Goal: Information Seeking & Learning: Compare options

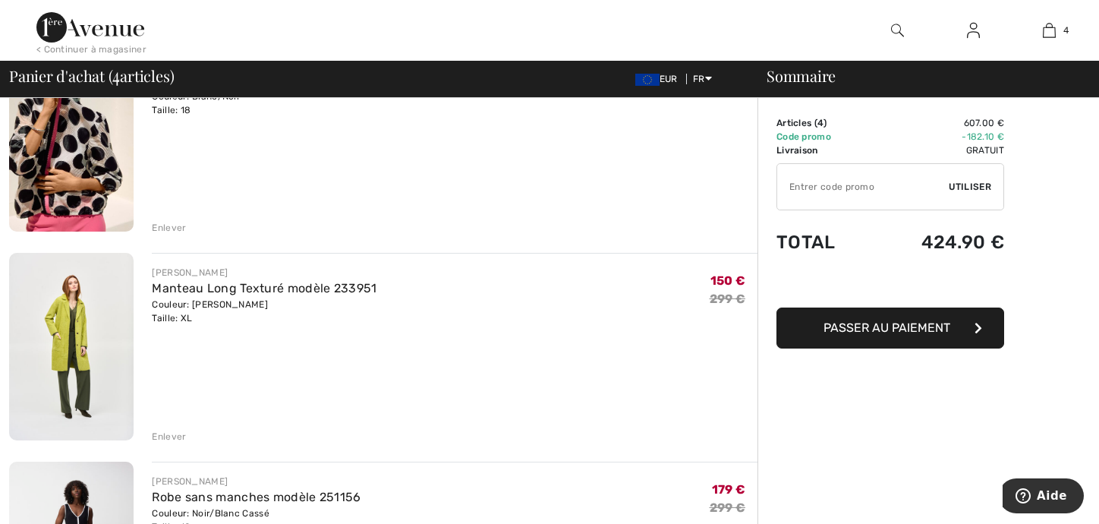
scroll to position [152, 0]
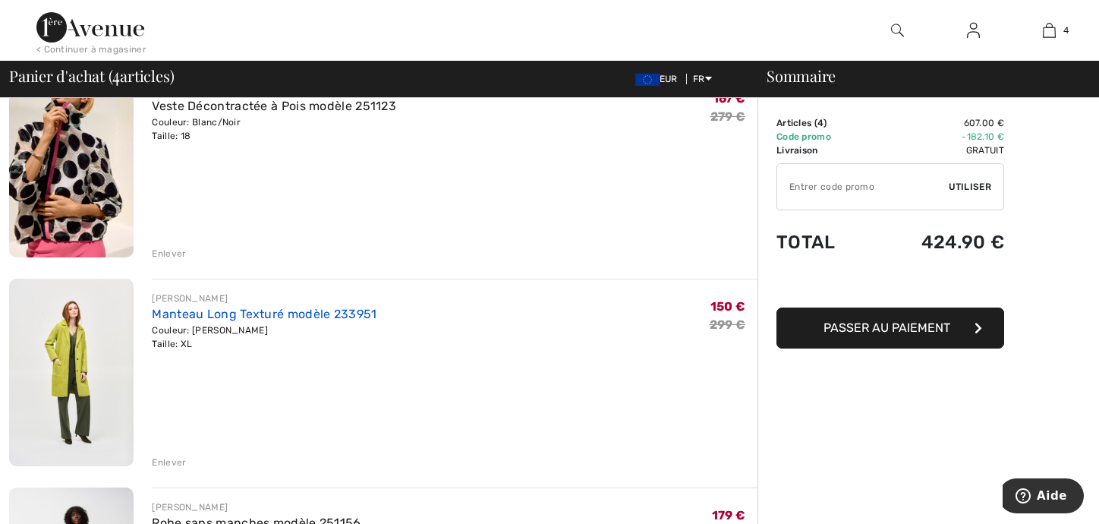
click at [232, 310] on link "Manteau Long Texturé modèle 233951" at bounding box center [264, 314] width 225 height 14
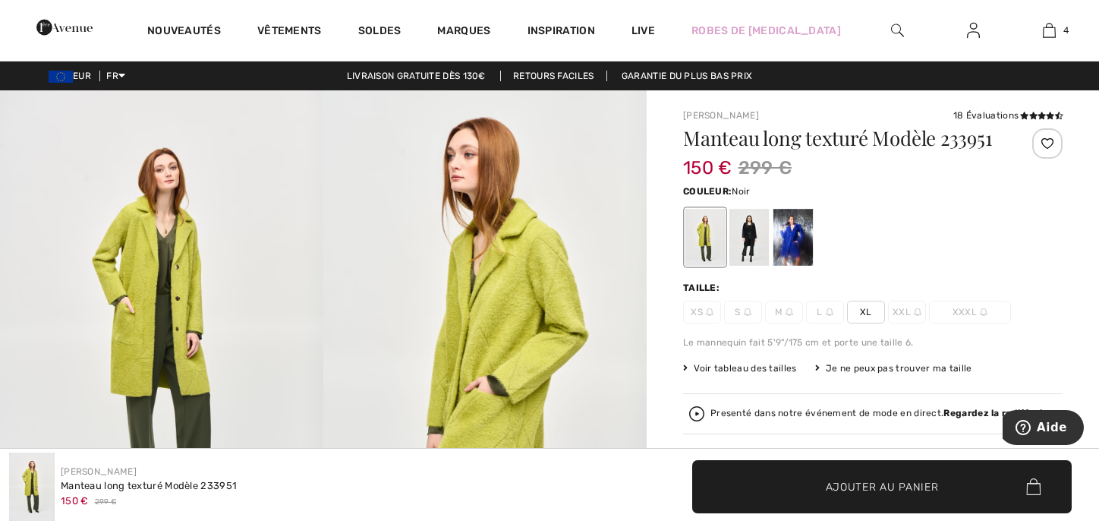
click at [749, 227] on div at bounding box center [748, 237] width 39 height 57
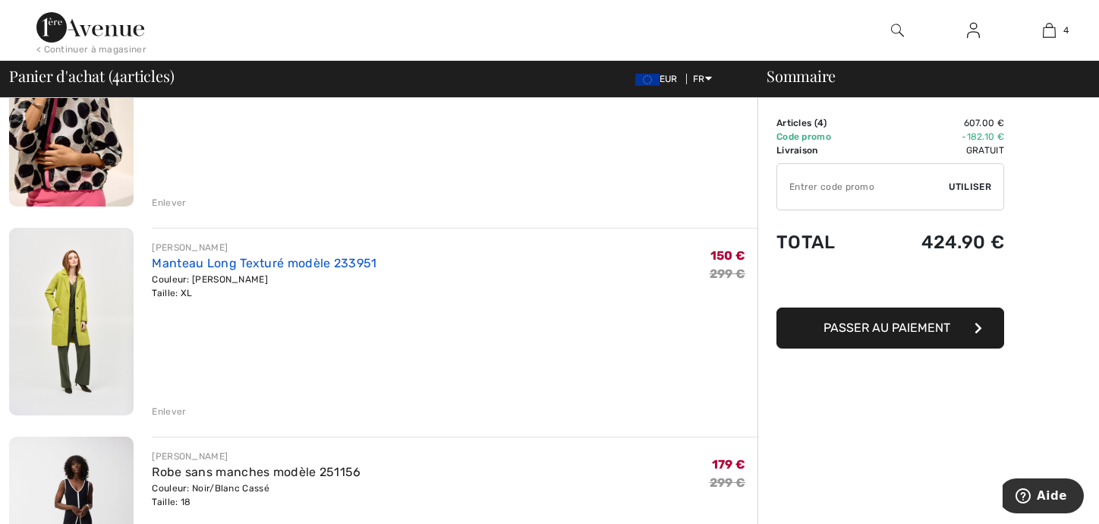
scroll to position [304, 0]
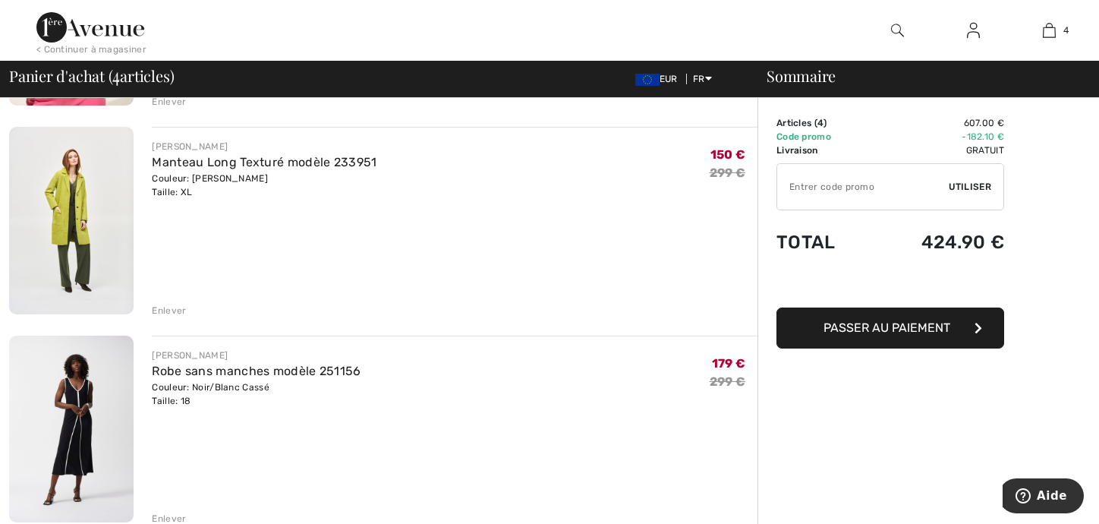
click at [182, 310] on div "Enlever" at bounding box center [169, 311] width 34 height 14
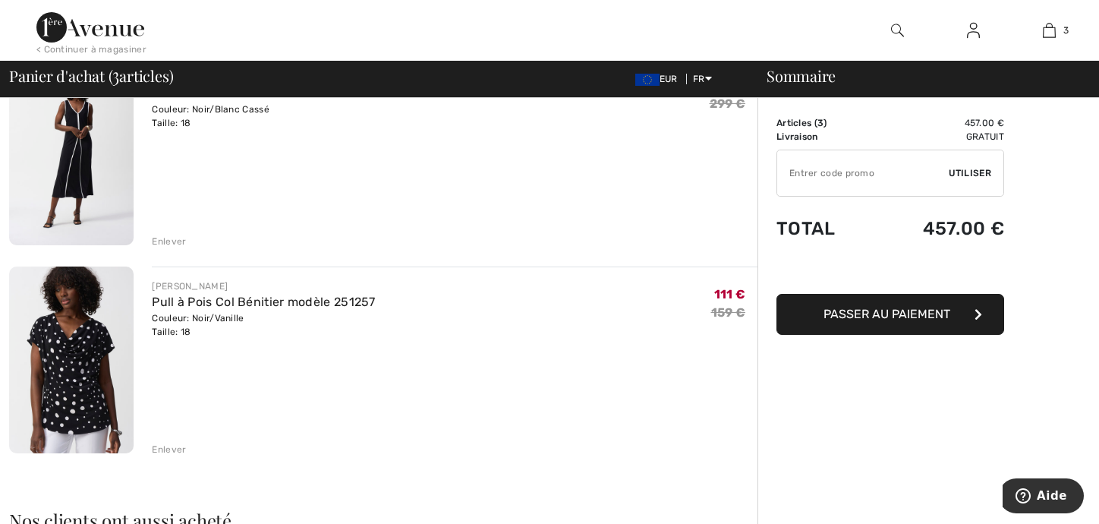
scroll to position [455, 0]
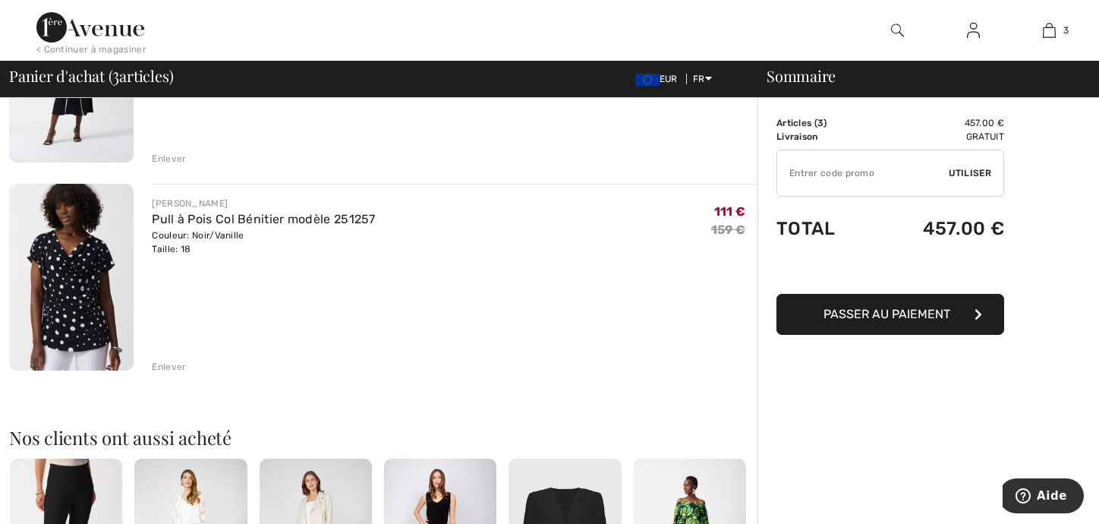
click at [169, 368] on div "Enlever" at bounding box center [169, 367] width 34 height 14
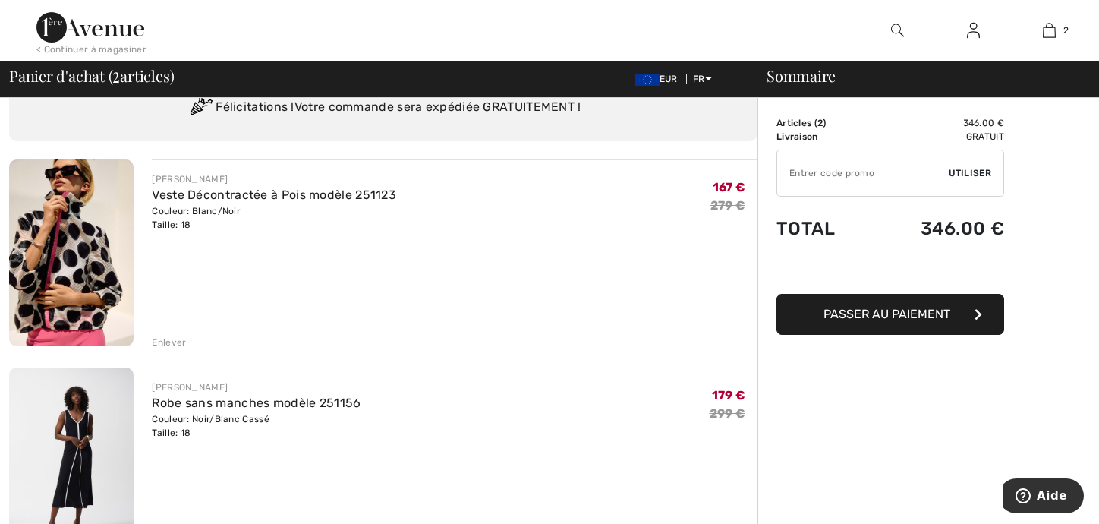
scroll to position [0, 0]
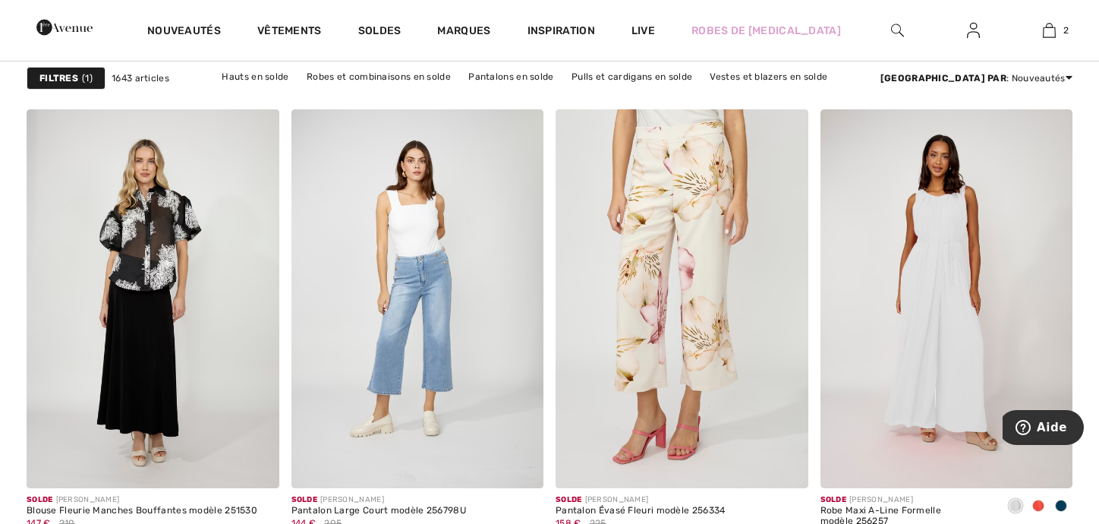
scroll to position [1518, 0]
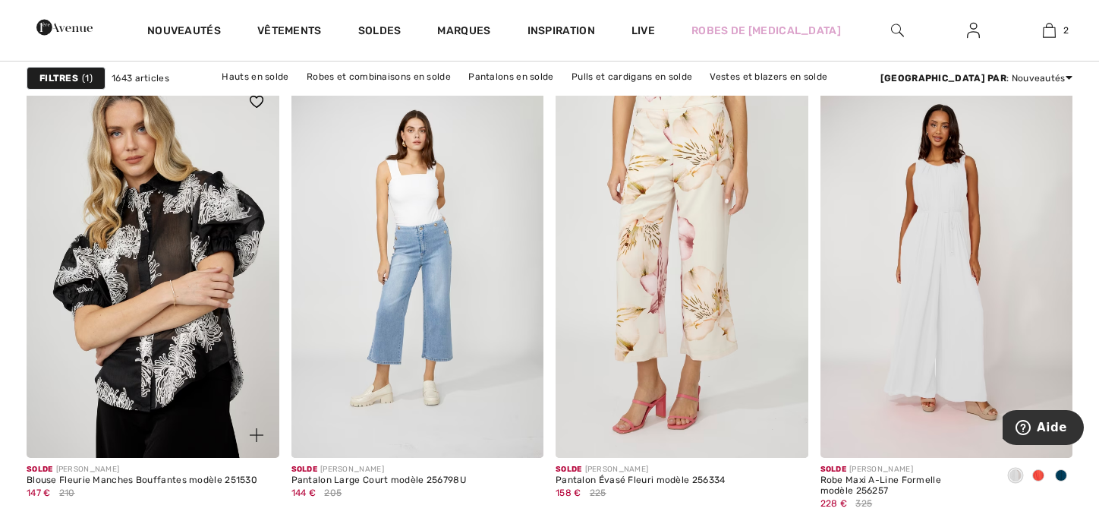
click at [213, 235] on img at bounding box center [153, 268] width 253 height 379
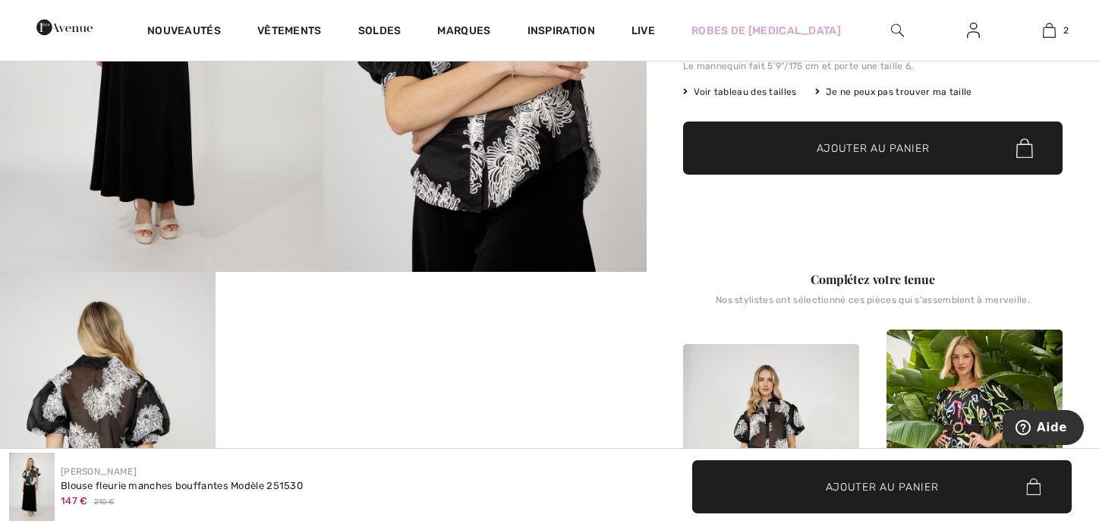
scroll to position [455, 0]
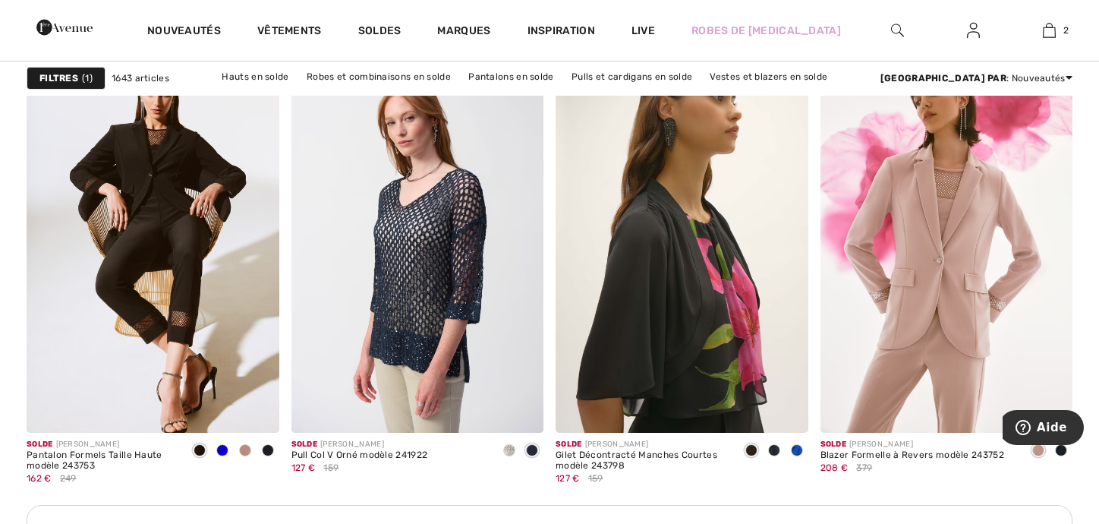
scroll to position [5162, 0]
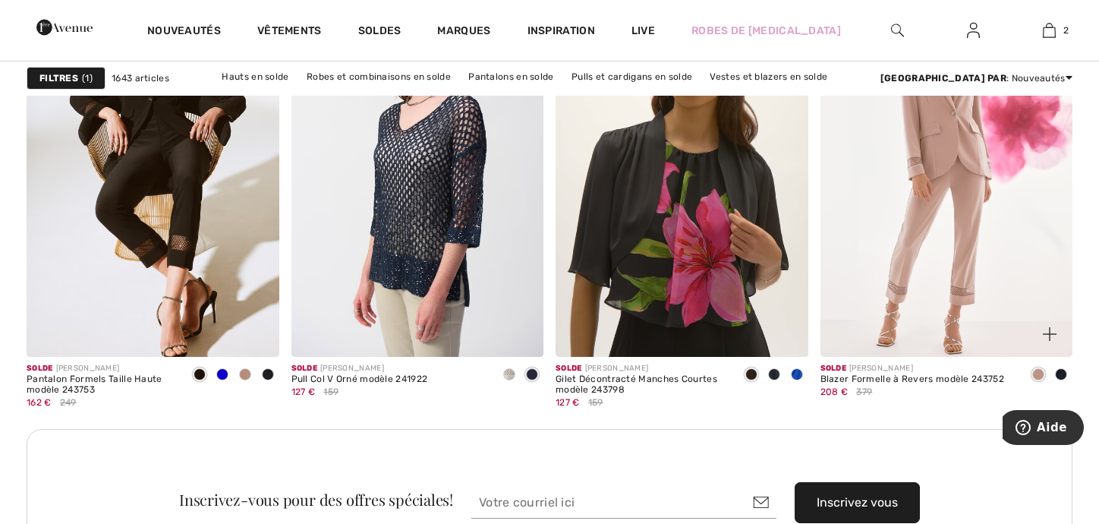
click at [921, 197] on img at bounding box center [947, 168] width 253 height 379
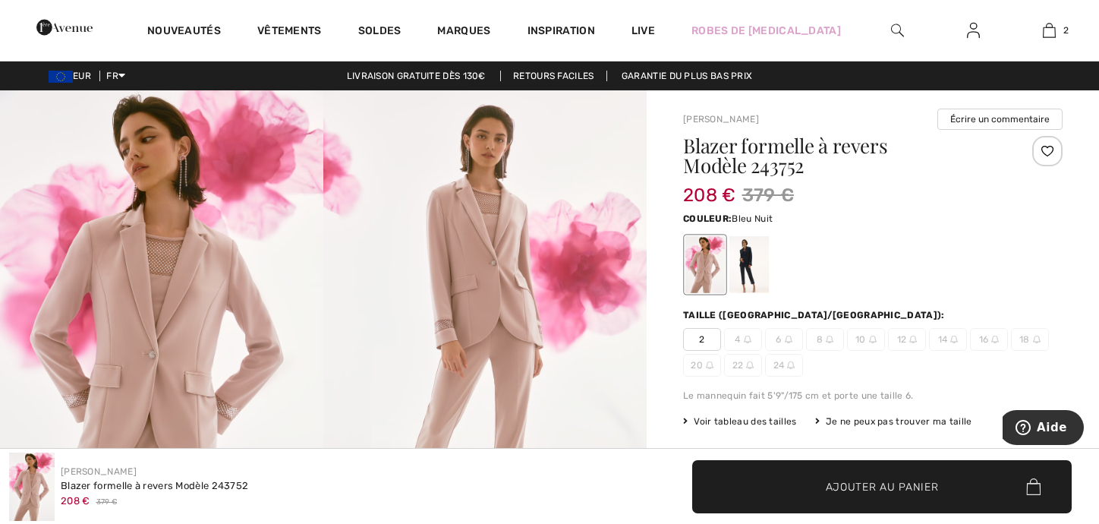
click at [747, 256] on div at bounding box center [748, 264] width 39 height 57
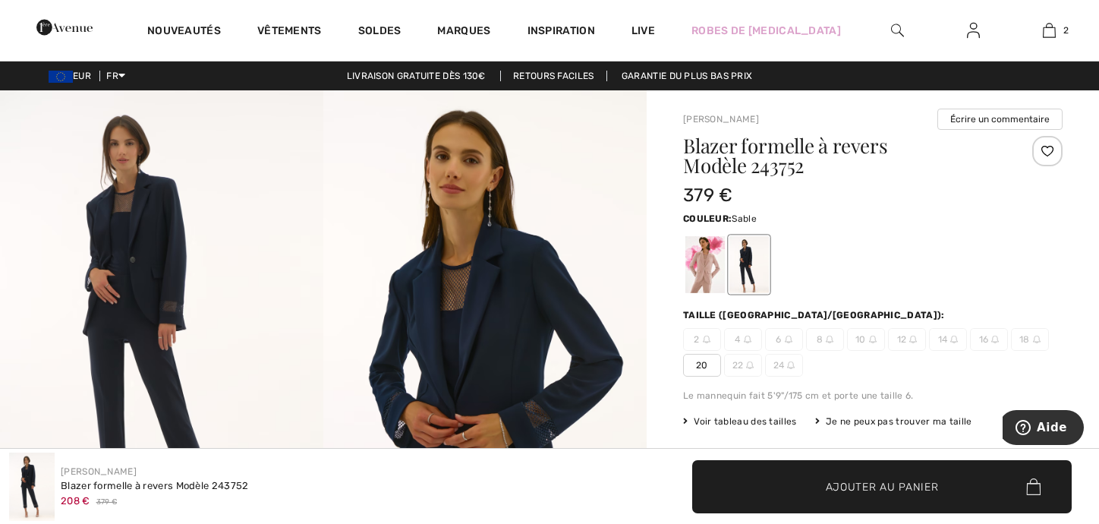
click at [702, 260] on div at bounding box center [704, 264] width 39 height 57
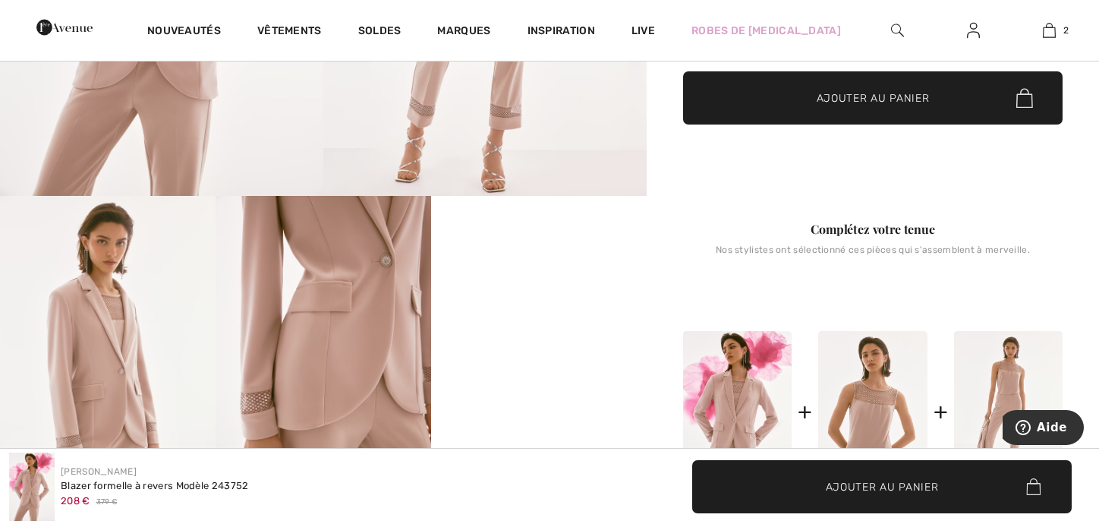
scroll to position [531, 0]
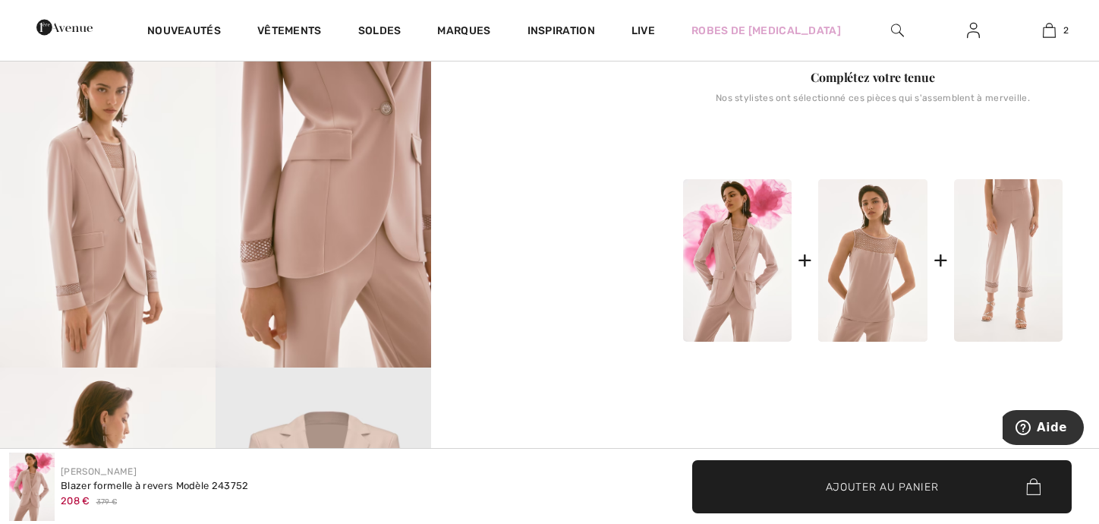
click at [1020, 259] on img at bounding box center [1008, 260] width 109 height 163
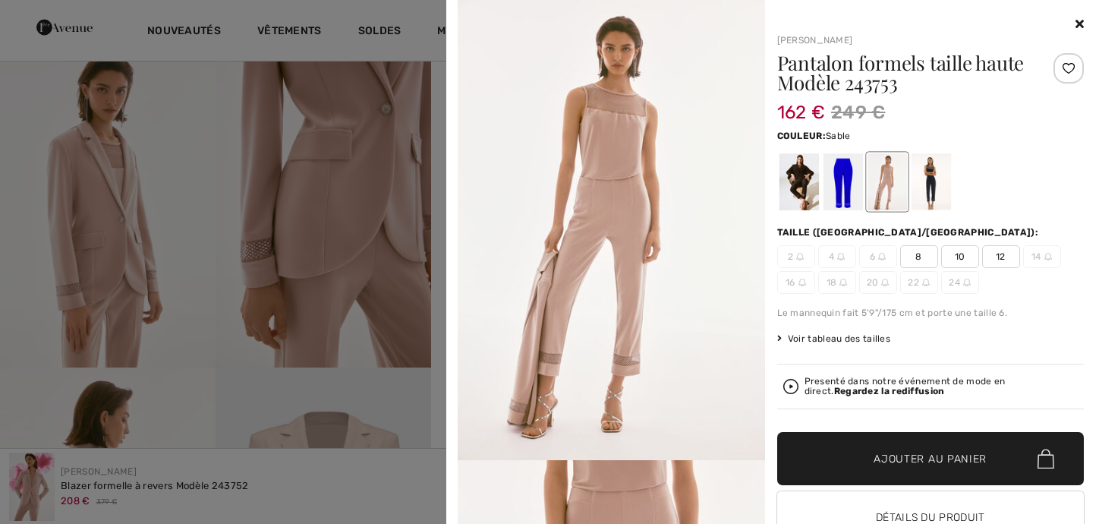
click at [801, 184] on div at bounding box center [798, 181] width 39 height 57
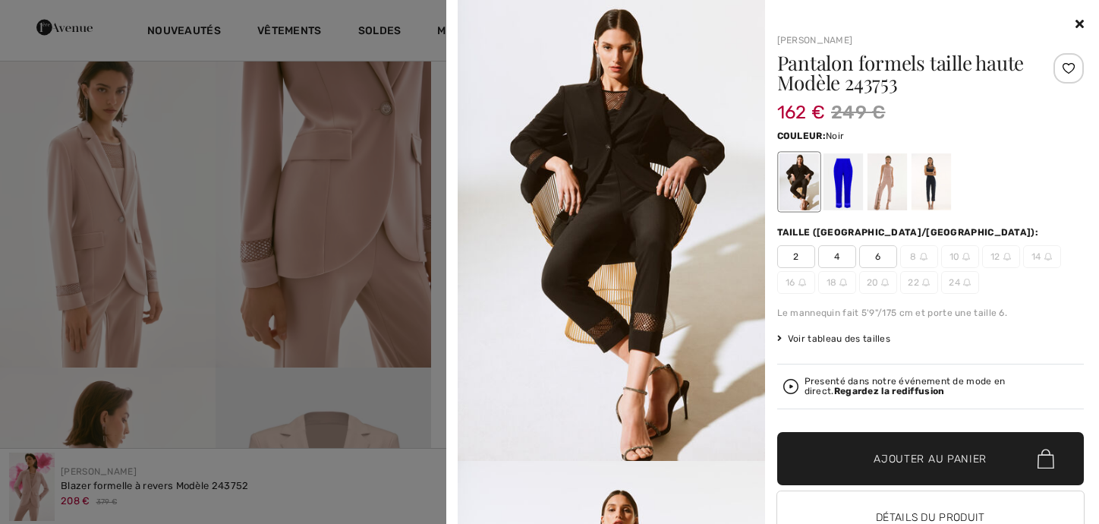
click at [920, 182] on div at bounding box center [930, 181] width 39 height 57
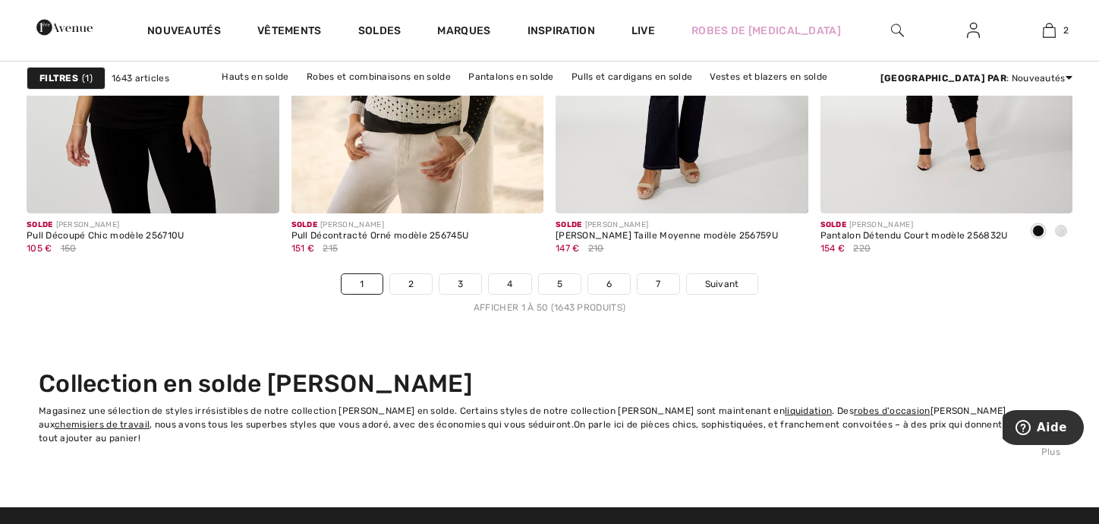
scroll to position [6376, 0]
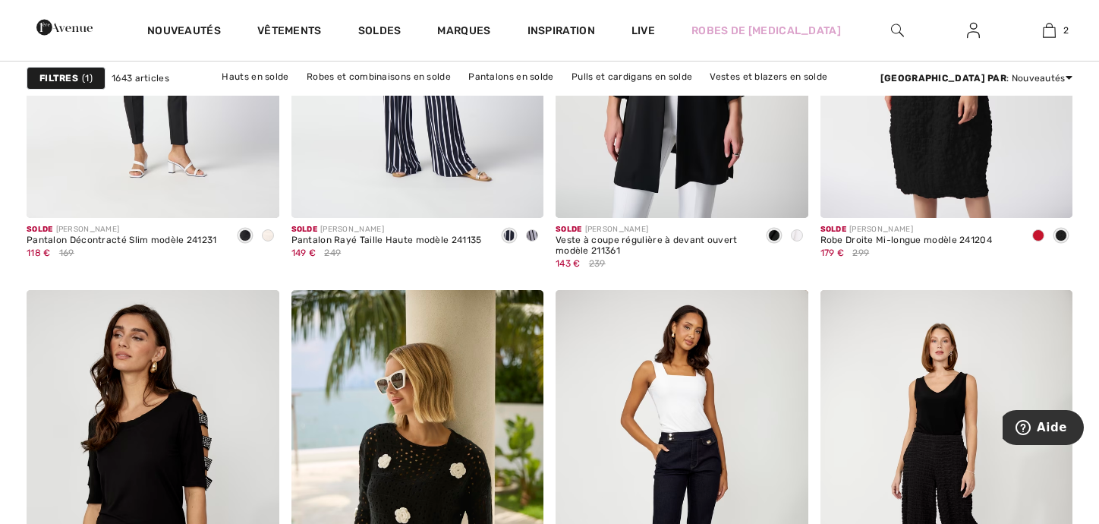
click at [49, 80] on strong "Filtres" at bounding box center [58, 78] width 39 height 14
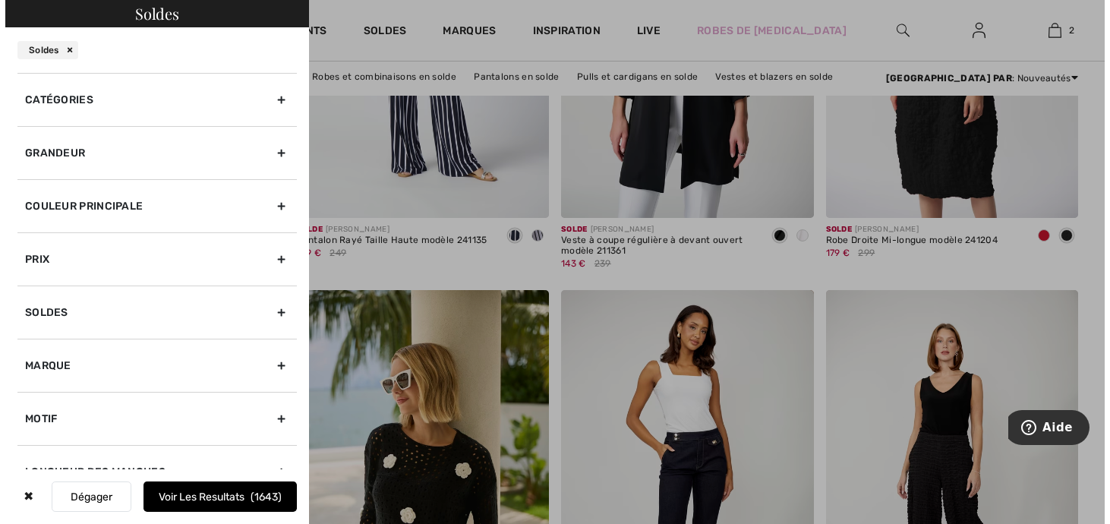
scroll to position [6429, 0]
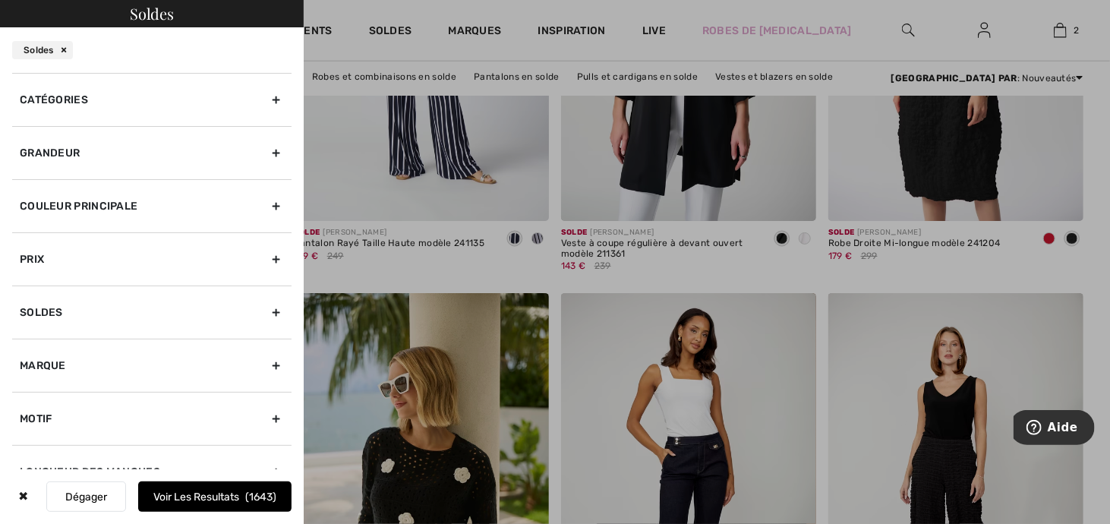
click at [71, 100] on div "Catégories" at bounding box center [151, 99] width 279 height 53
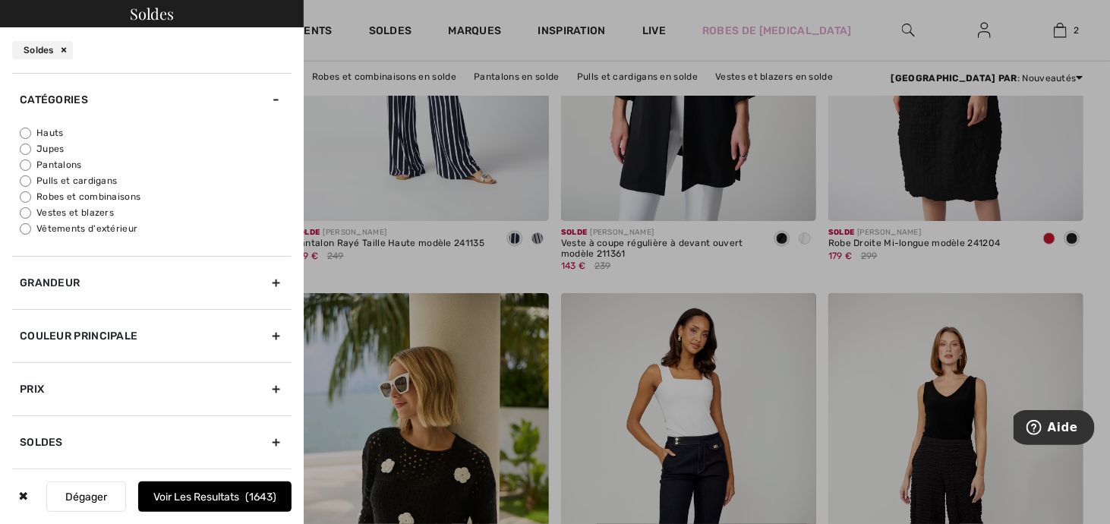
click at [25, 198] on input "Robes et combinaisons" at bounding box center [25, 196] width 11 height 11
radio input "true"
click at [121, 279] on div "Grandeur" at bounding box center [151, 282] width 279 height 53
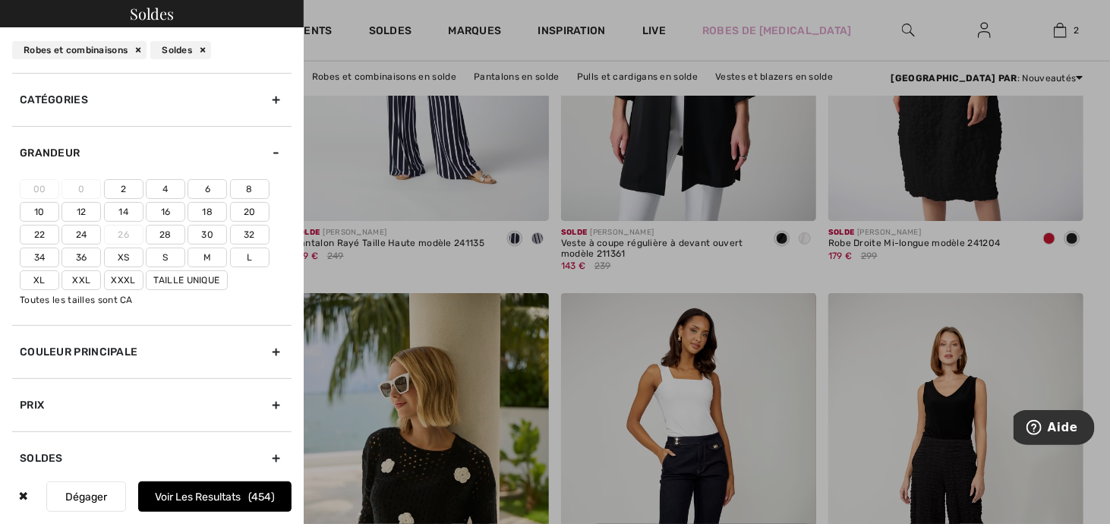
click at [248, 206] on label "20" at bounding box center [249, 212] width 39 height 20
click at [0, 0] on input"] "20" at bounding box center [0, 0] width 0 height 0
click at [221, 492] on button "Voir les resultats 109" at bounding box center [214, 496] width 153 height 30
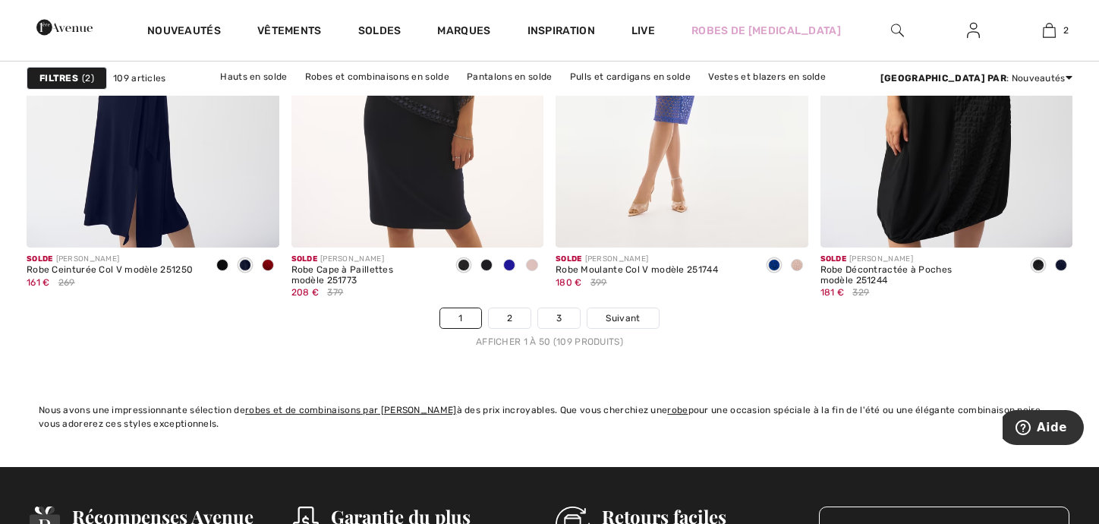
scroll to position [6908, 0]
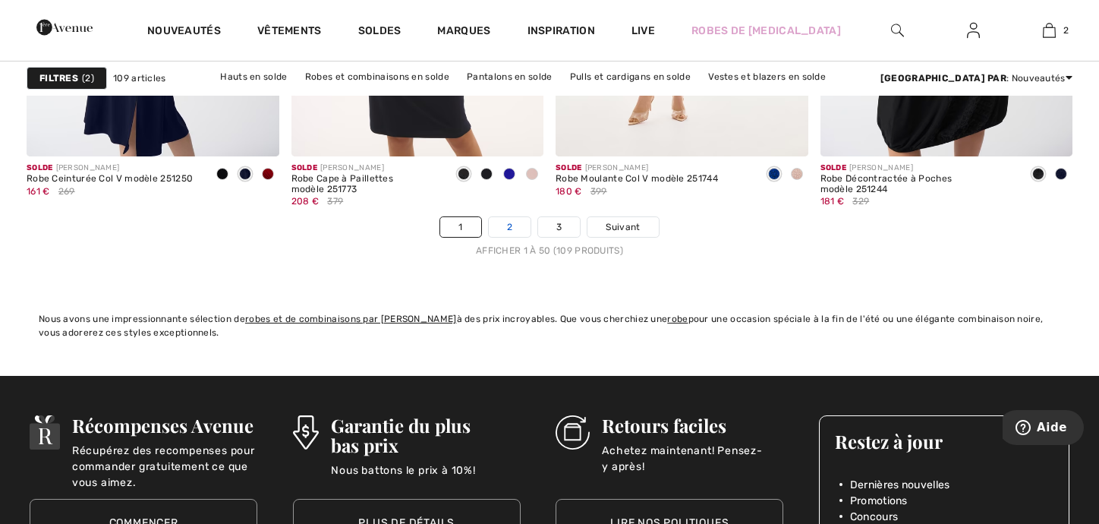
click at [508, 222] on link "2" at bounding box center [510, 227] width 42 height 20
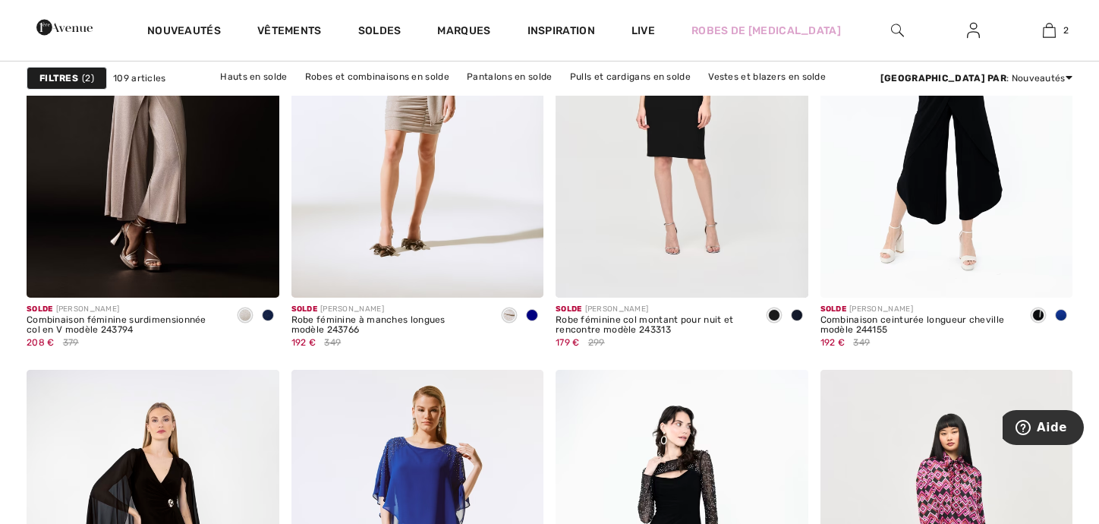
scroll to position [2581, 0]
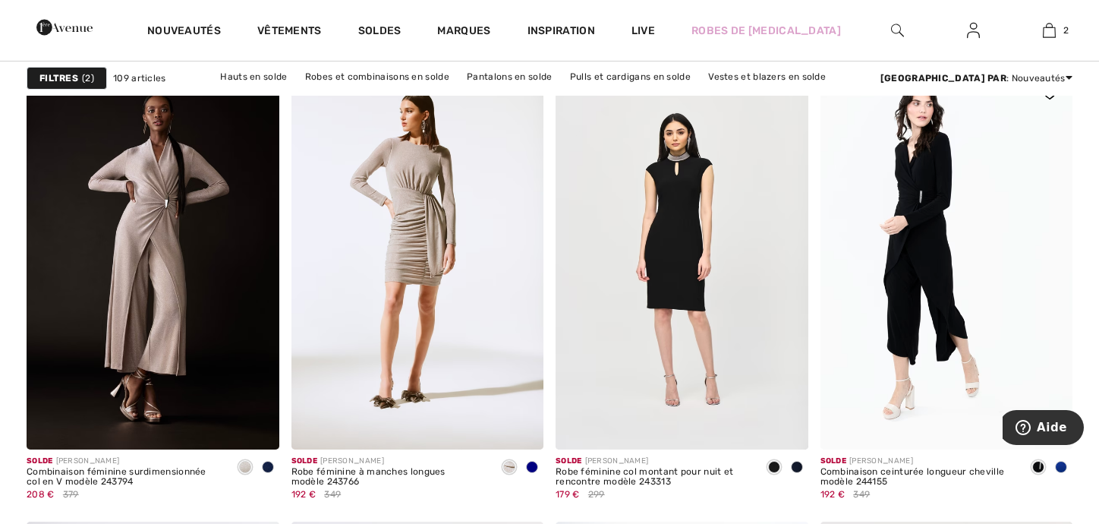
click at [974, 304] on img at bounding box center [947, 260] width 253 height 379
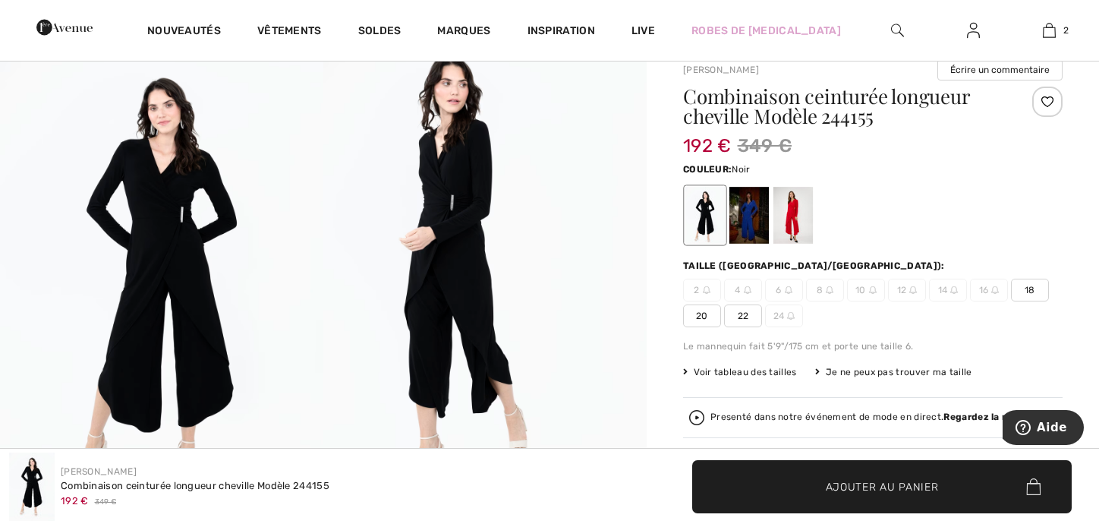
scroll to position [76, 0]
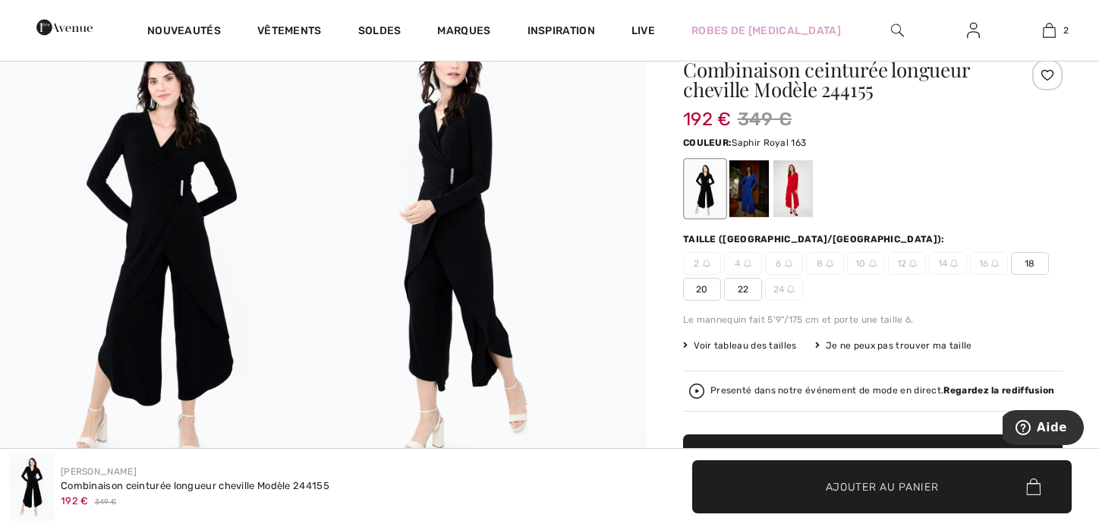
click at [744, 193] on div at bounding box center [748, 188] width 39 height 57
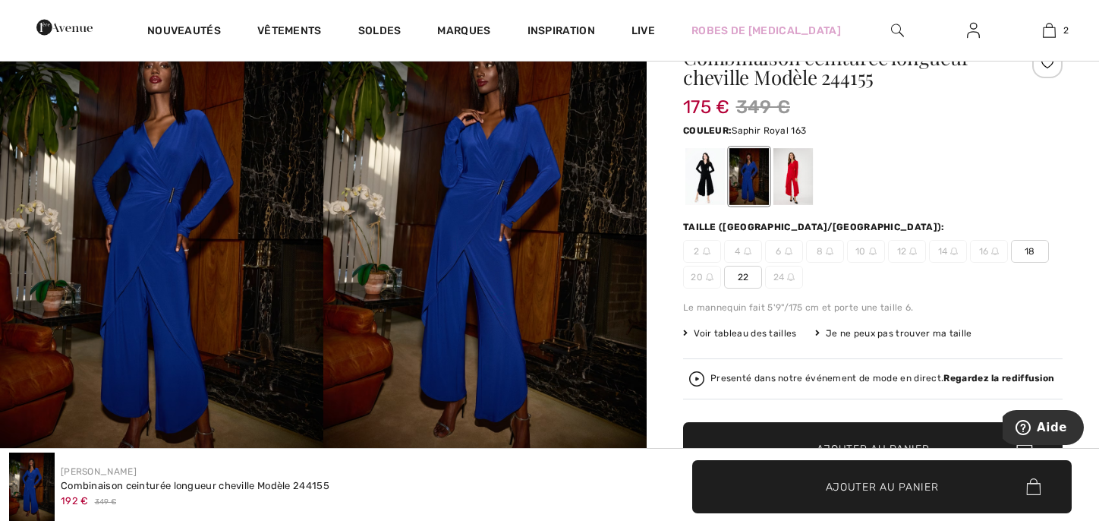
scroll to position [0, 0]
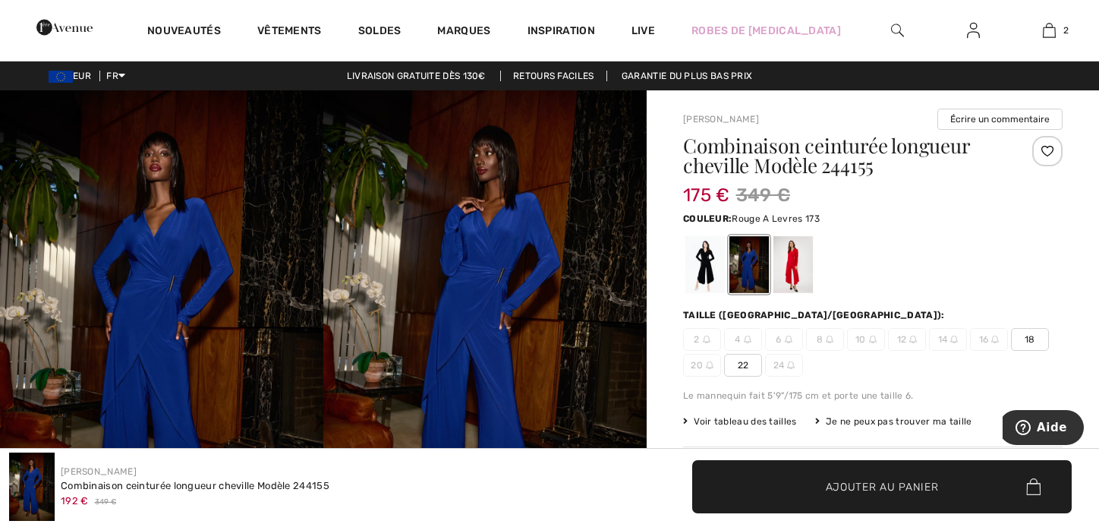
click at [802, 269] on div at bounding box center [793, 264] width 39 height 57
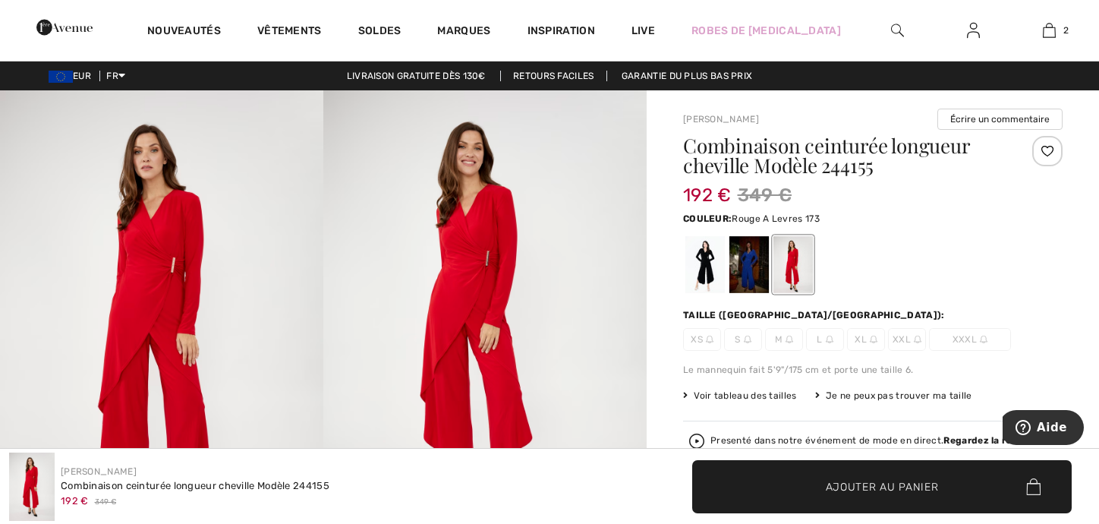
scroll to position [76, 0]
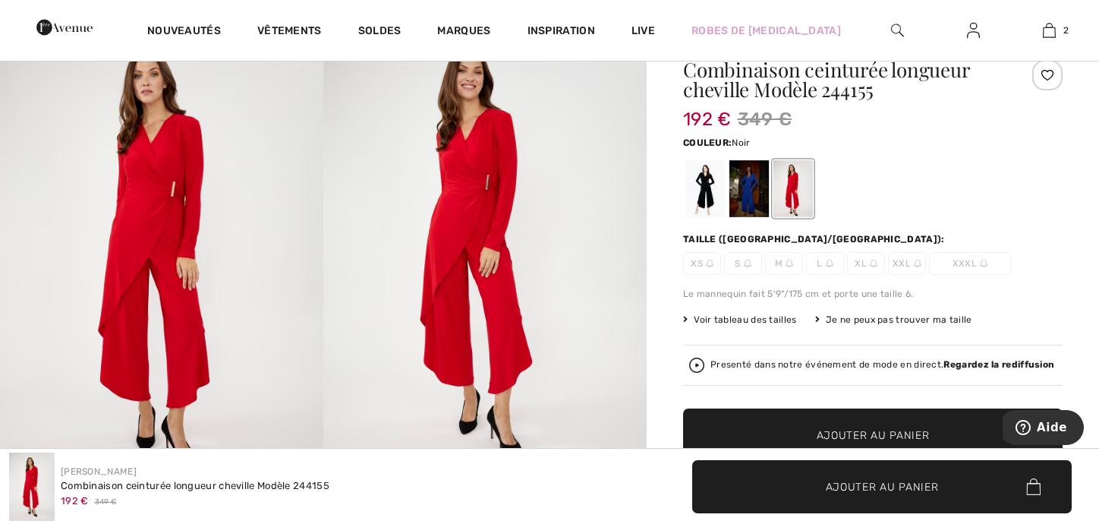
click at [704, 193] on div at bounding box center [704, 188] width 39 height 57
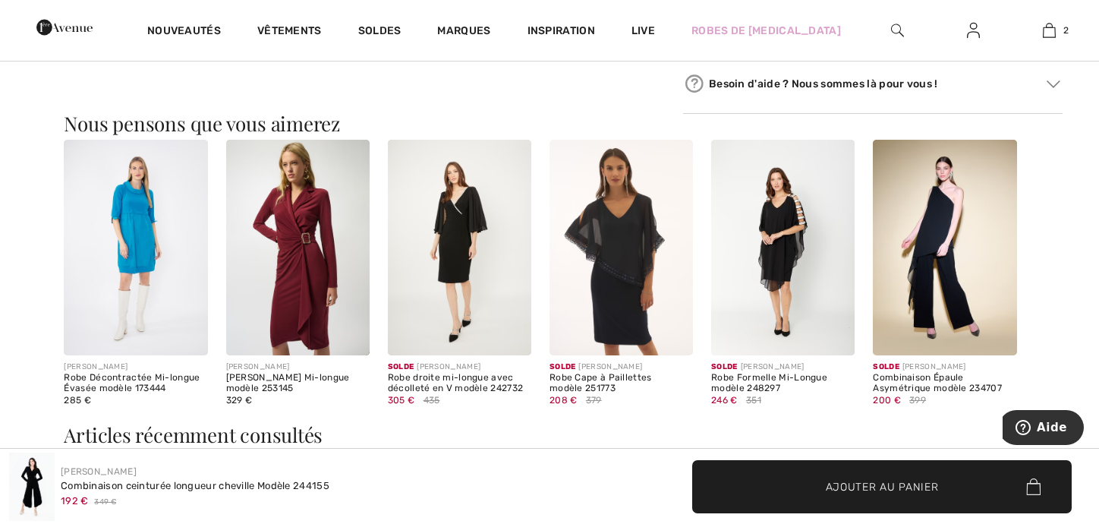
scroll to position [911, 0]
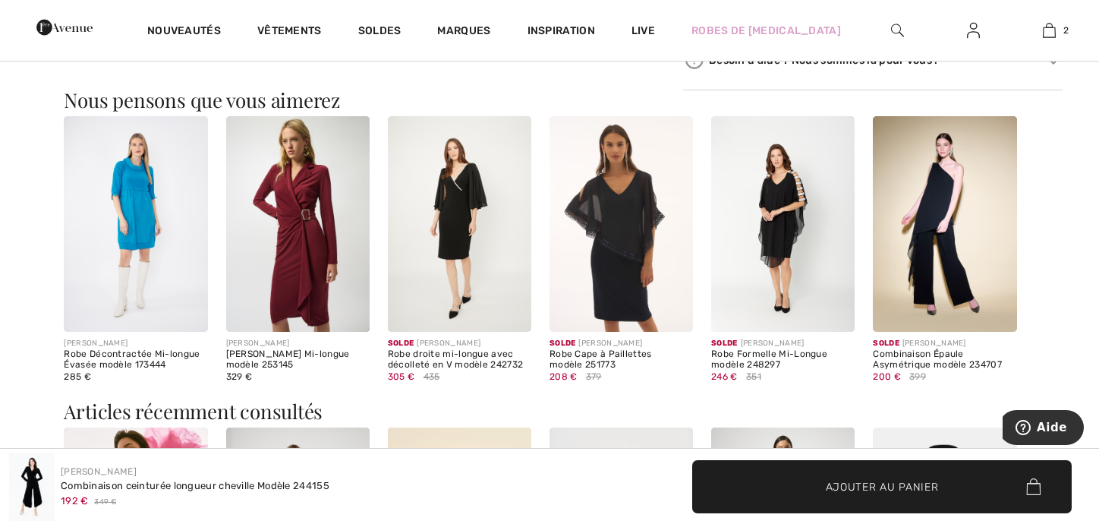
click at [595, 210] on img at bounding box center [621, 224] width 143 height 216
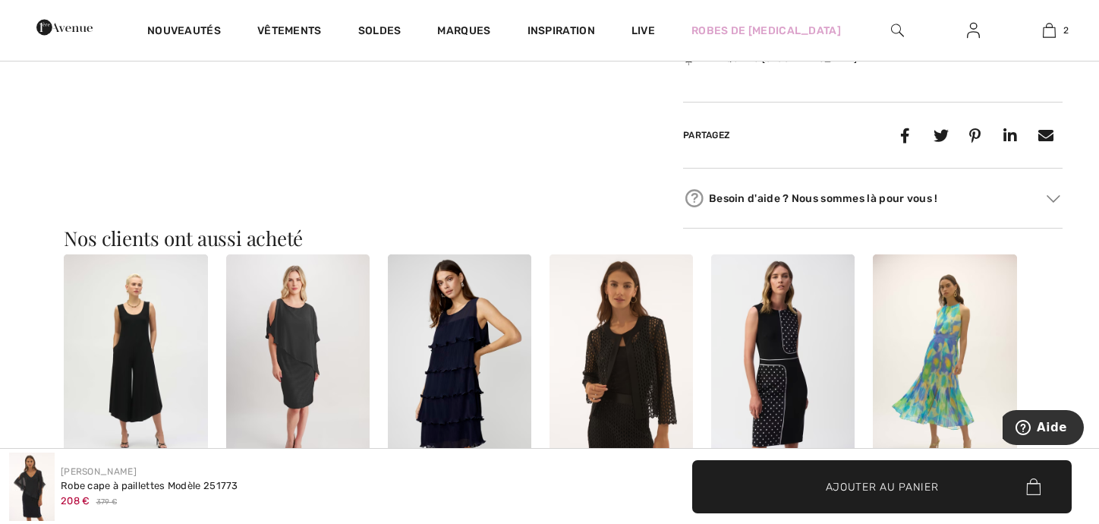
scroll to position [911, 0]
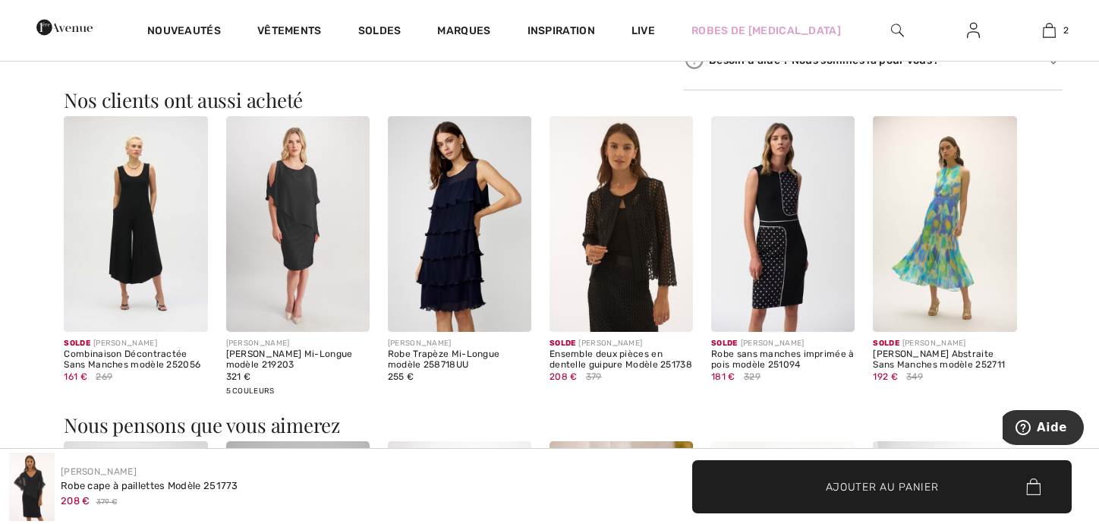
click at [458, 207] on img at bounding box center [459, 224] width 143 height 216
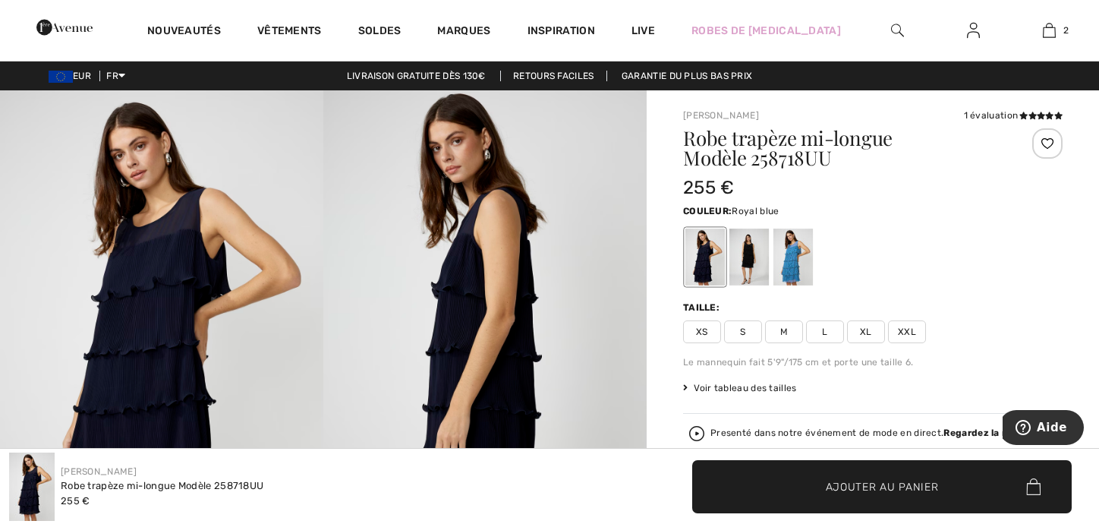
click at [799, 262] on div at bounding box center [793, 256] width 39 height 57
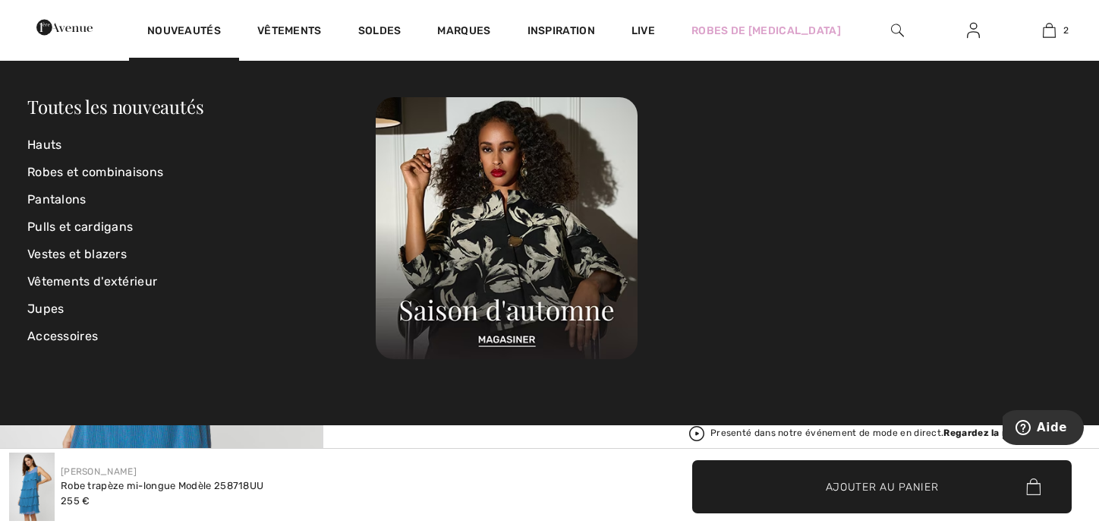
click at [93, 30] on img at bounding box center [64, 27] width 56 height 30
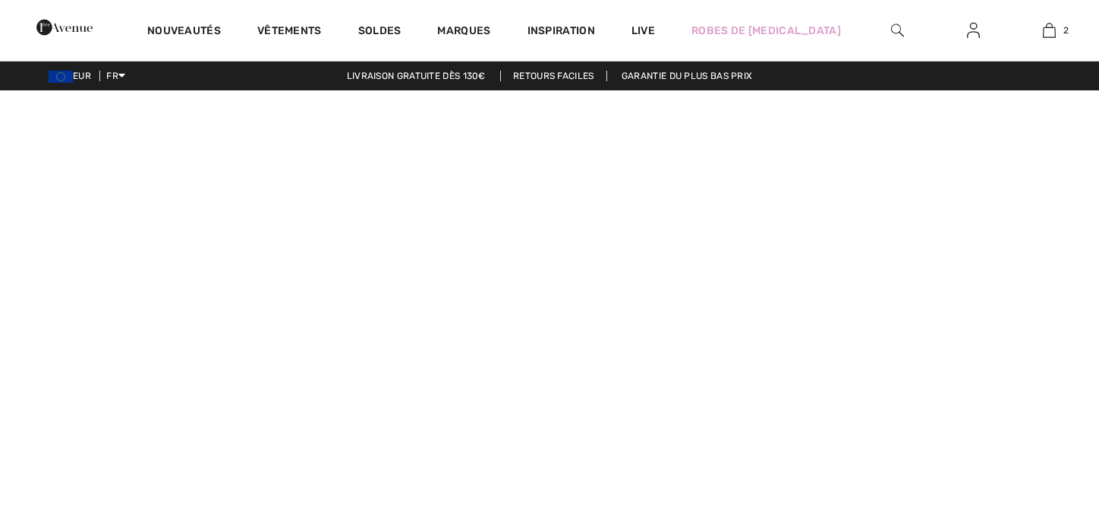
checkbox input "true"
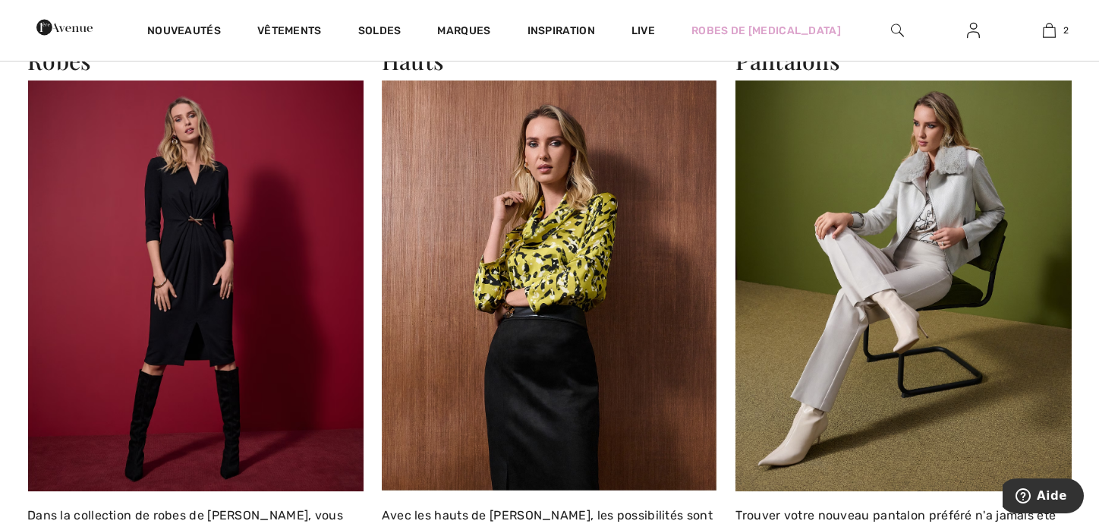
scroll to position [1366, 0]
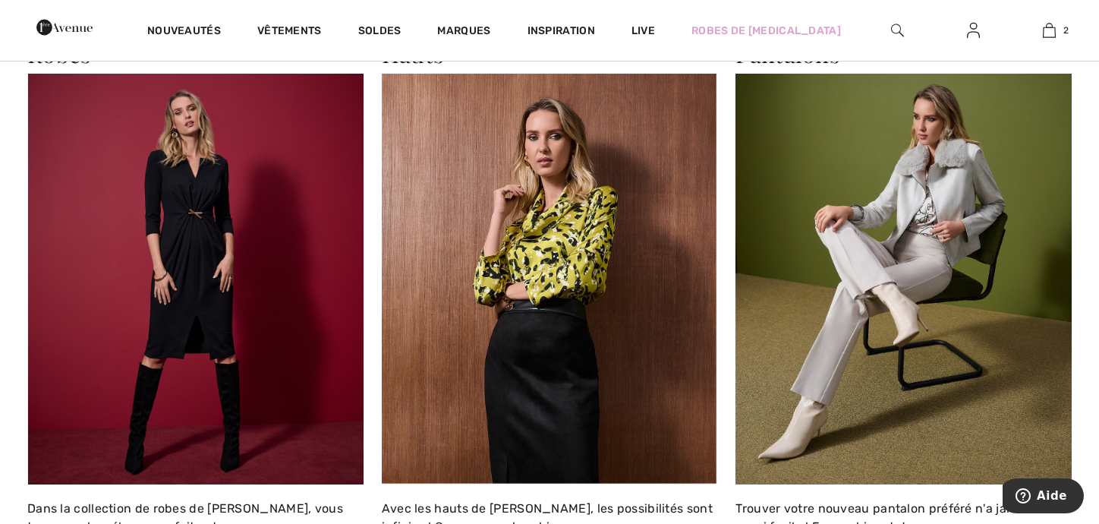
click at [875, 282] on img at bounding box center [904, 279] width 336 height 410
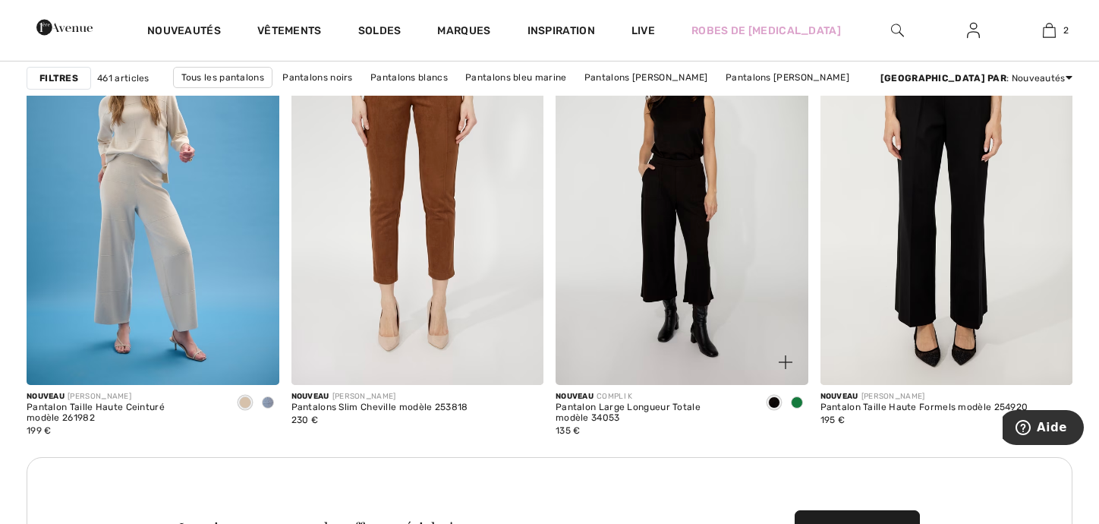
scroll to position [1594, 0]
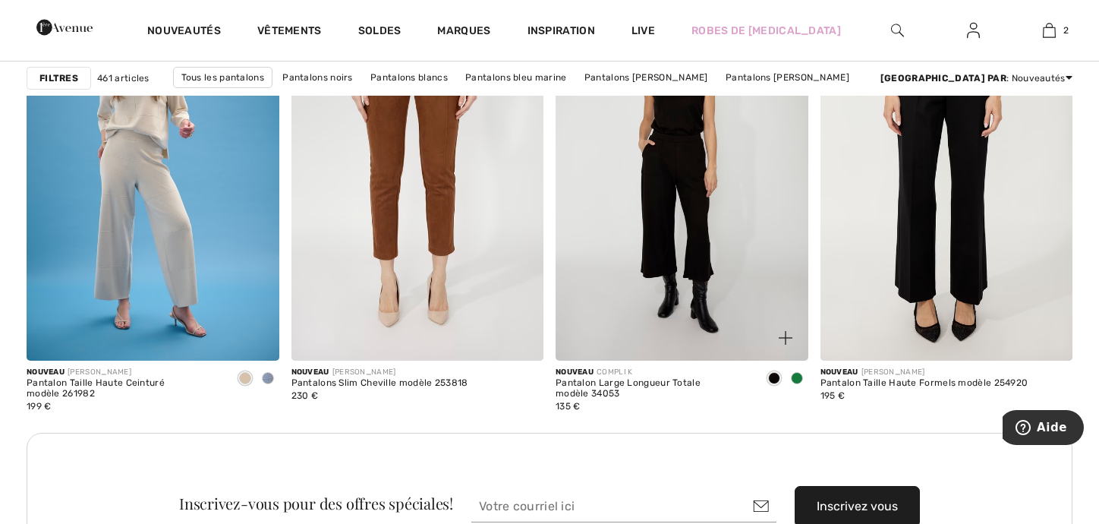
click at [683, 241] on img at bounding box center [682, 171] width 253 height 379
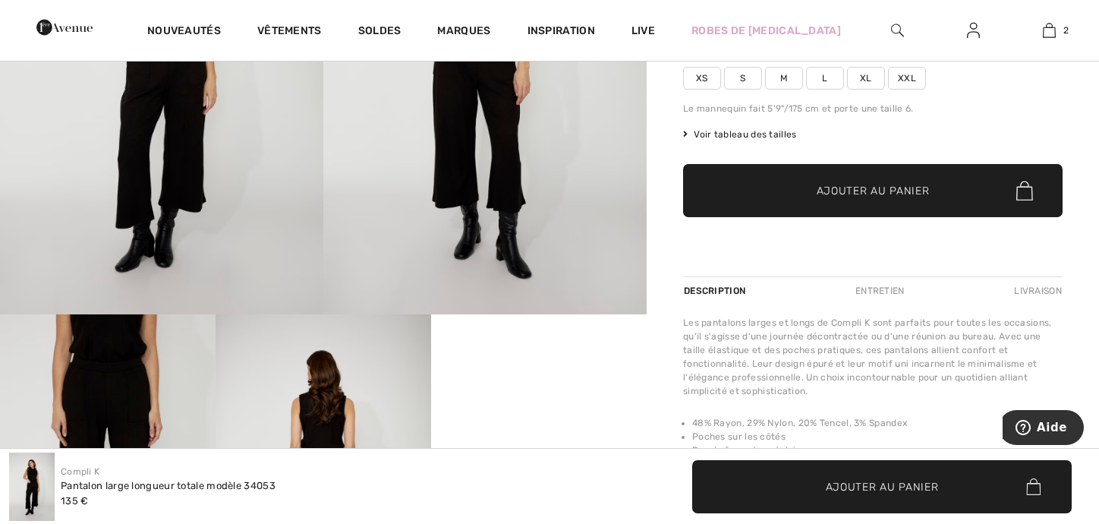
scroll to position [76, 0]
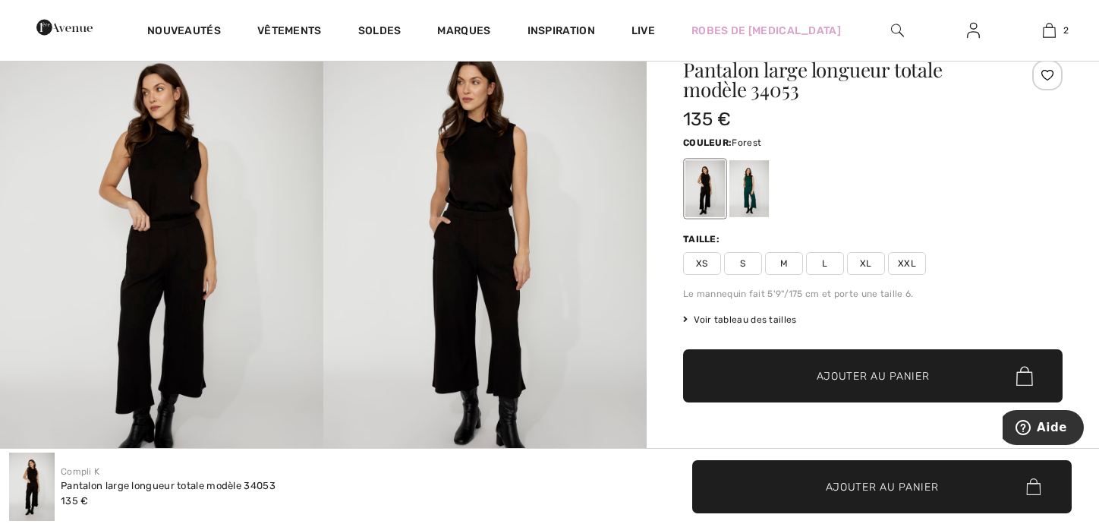
click at [752, 181] on div at bounding box center [748, 188] width 39 height 57
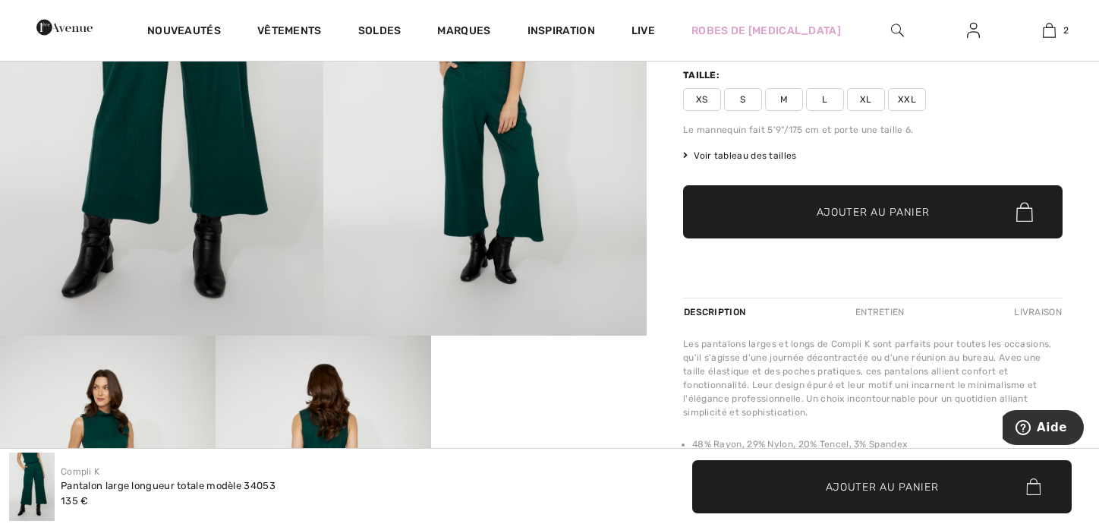
scroll to position [0, 0]
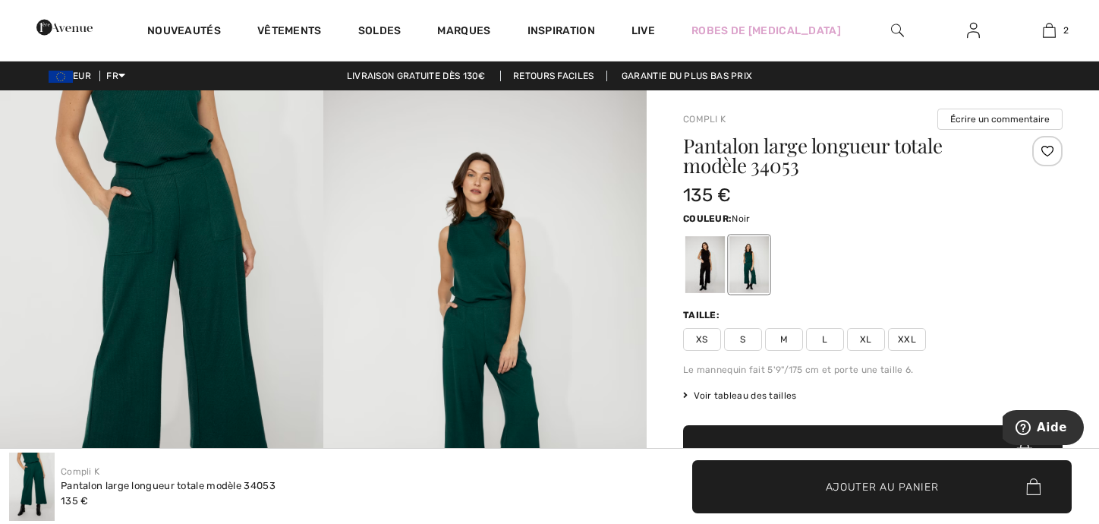
click at [704, 254] on div at bounding box center [704, 264] width 39 height 57
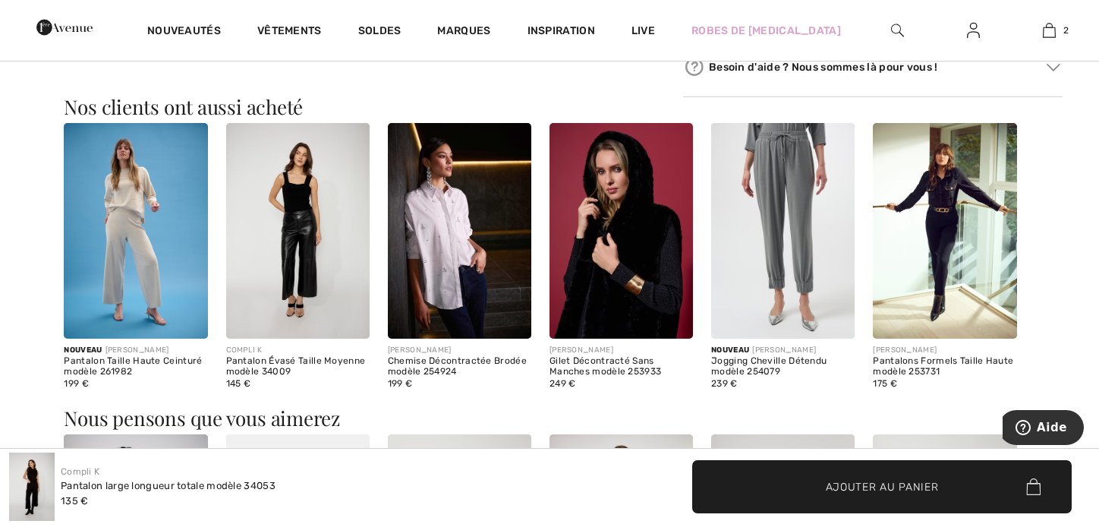
scroll to position [835, 0]
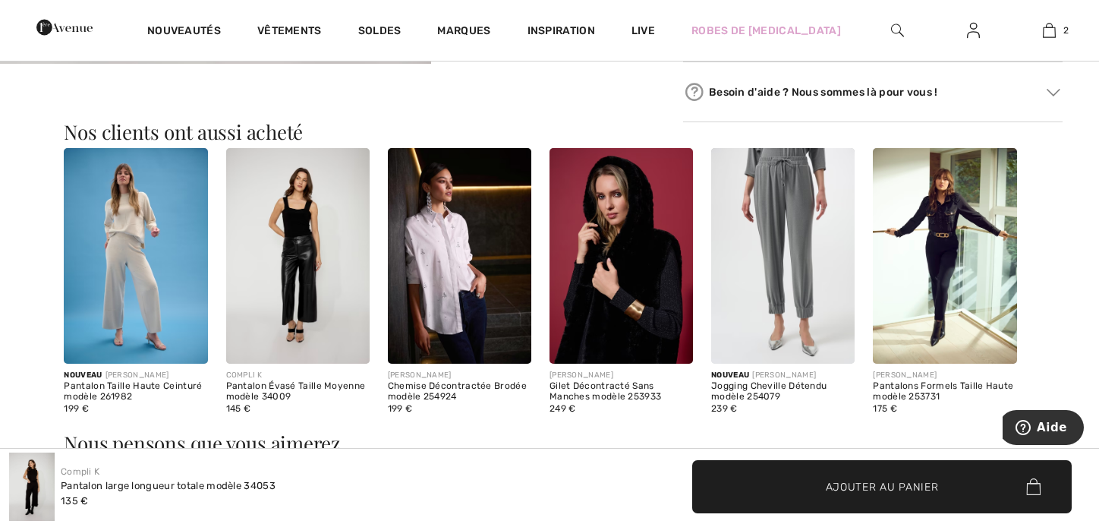
click at [465, 274] on img at bounding box center [459, 256] width 143 height 216
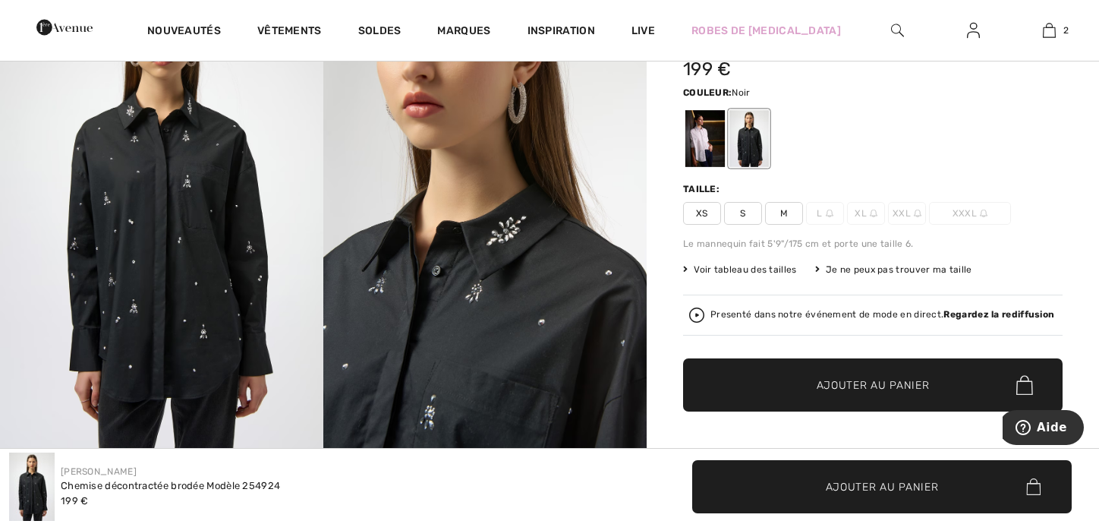
scroll to position [152, 0]
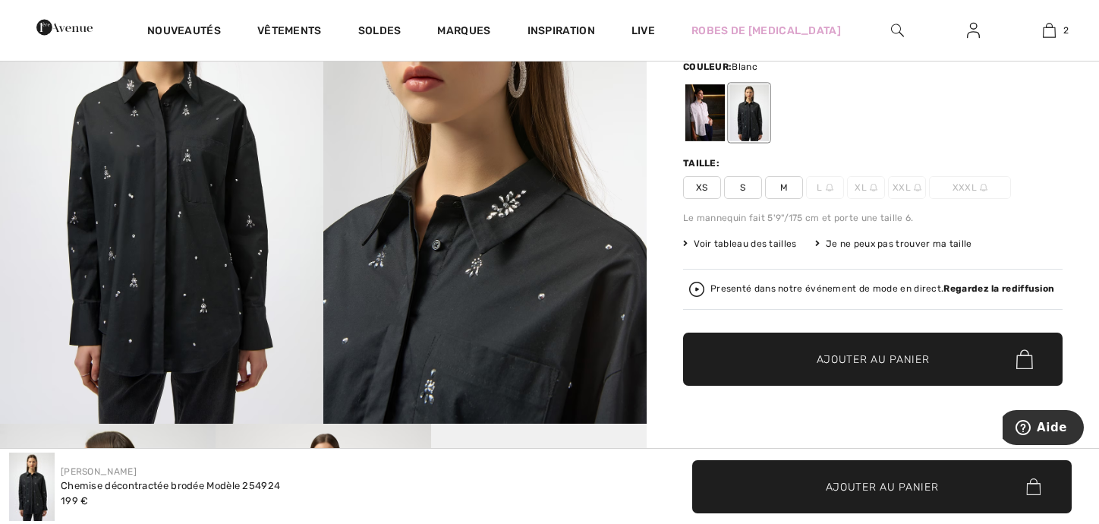
click at [701, 113] on div at bounding box center [704, 112] width 39 height 57
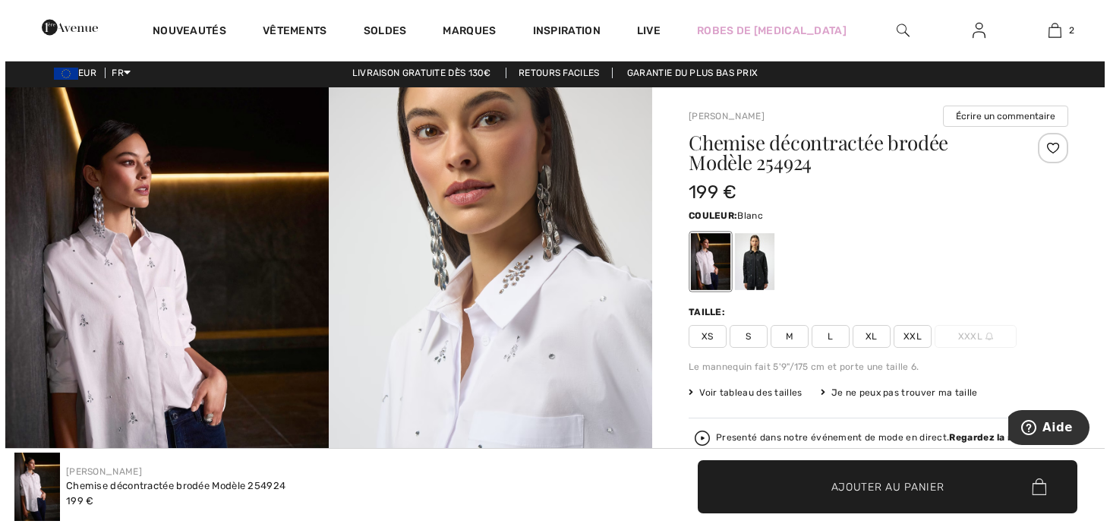
scroll to position [0, 0]
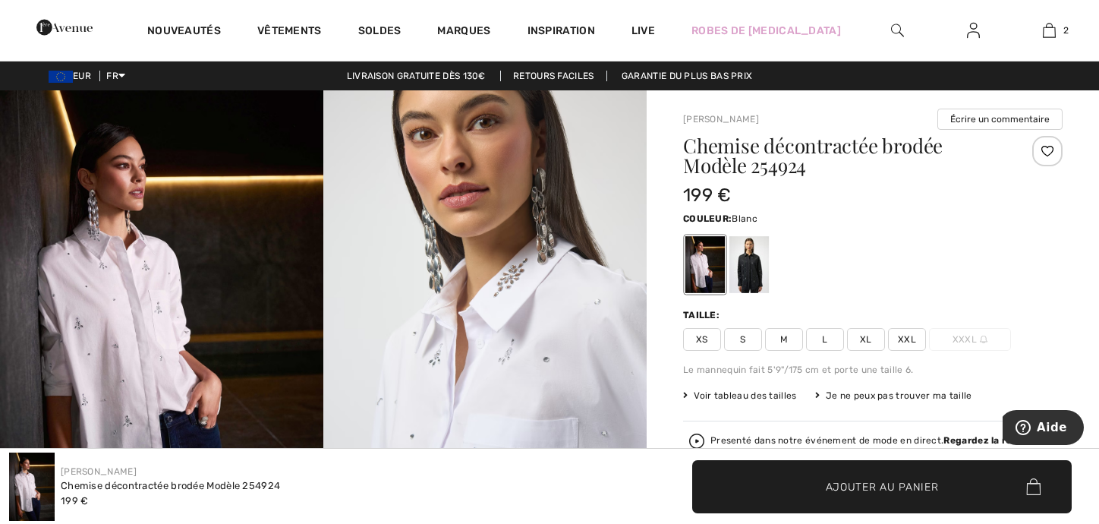
click at [206, 271] on img at bounding box center [161, 332] width 323 height 485
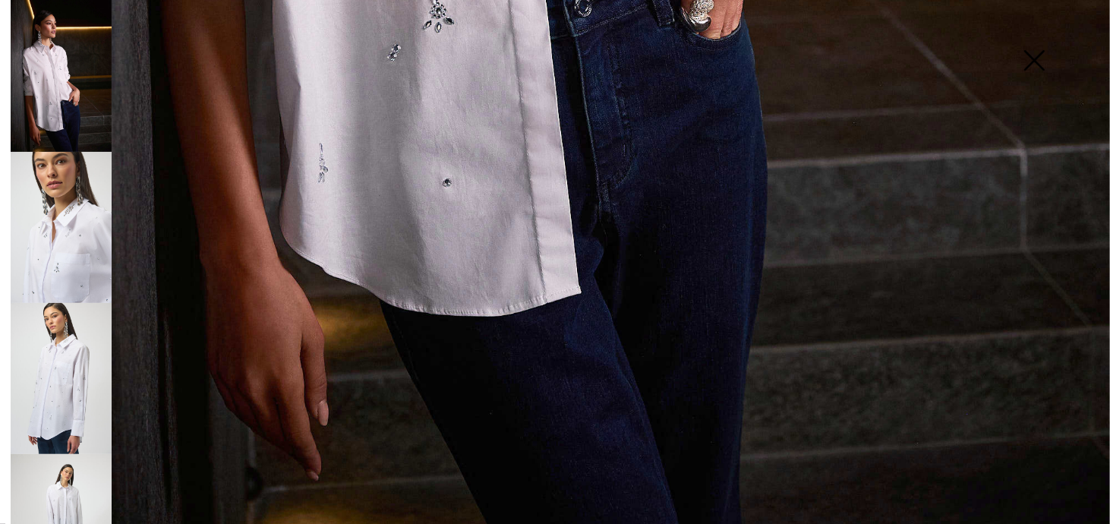
scroll to position [1124, 0]
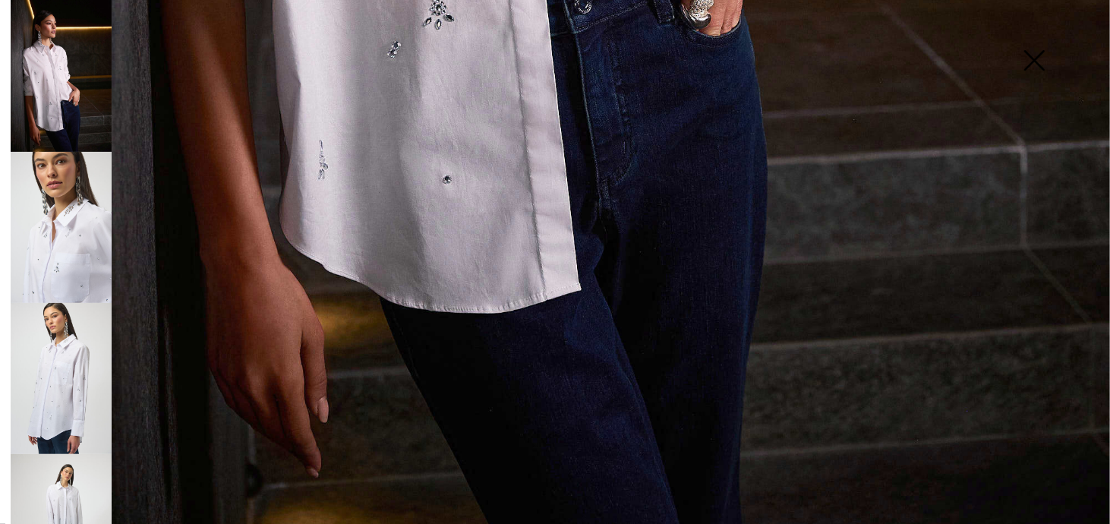
click at [82, 247] on img at bounding box center [61, 227] width 101 height 151
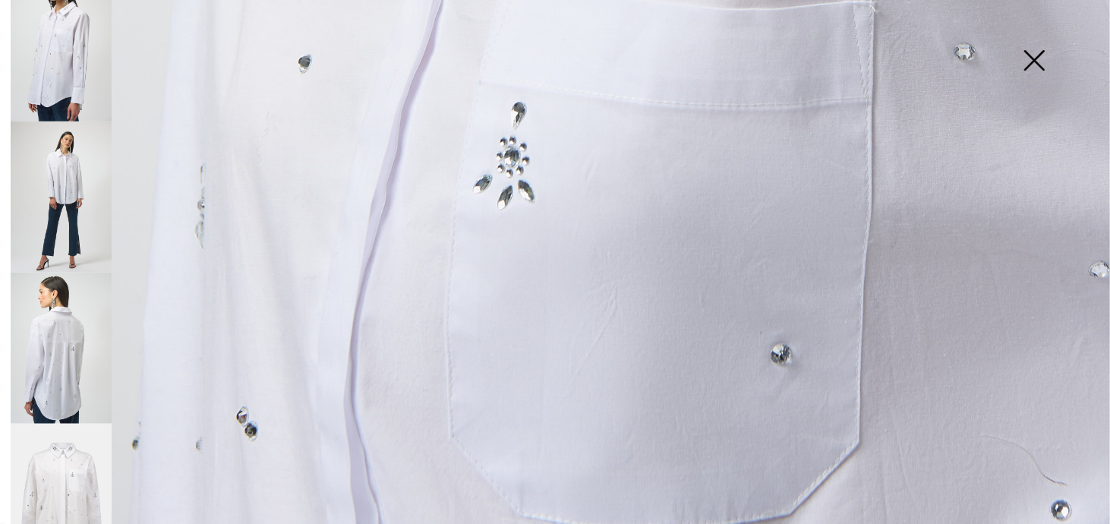
scroll to position [351, 0]
